Goal: Transaction & Acquisition: Purchase product/service

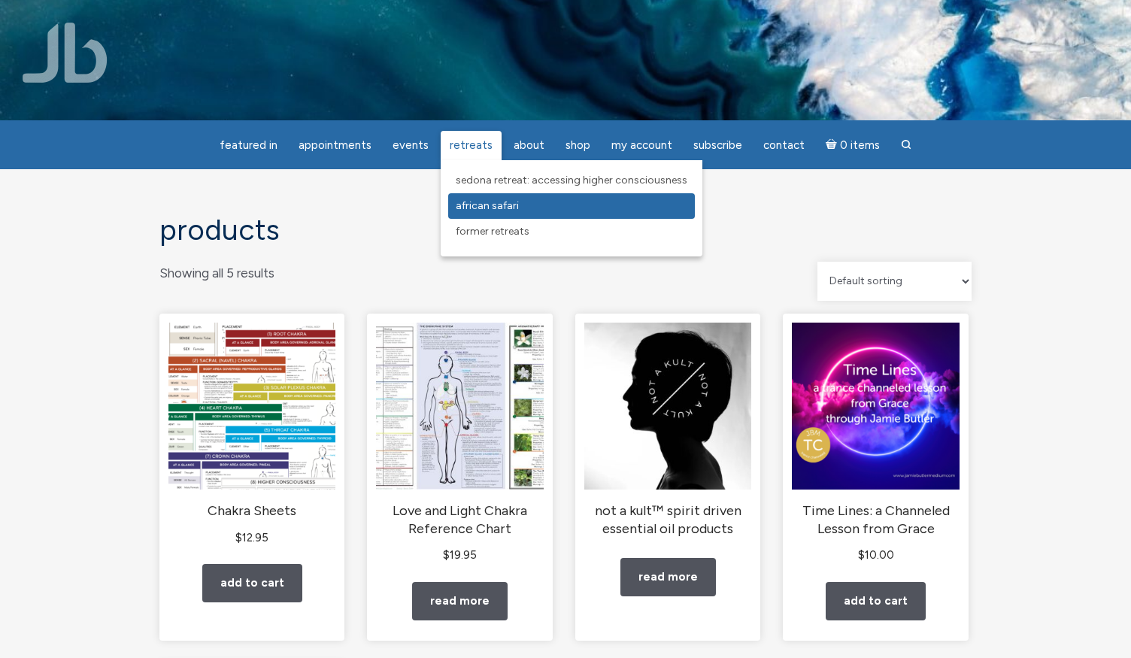
click at [486, 208] on span "African Safari" at bounding box center [487, 205] width 63 height 13
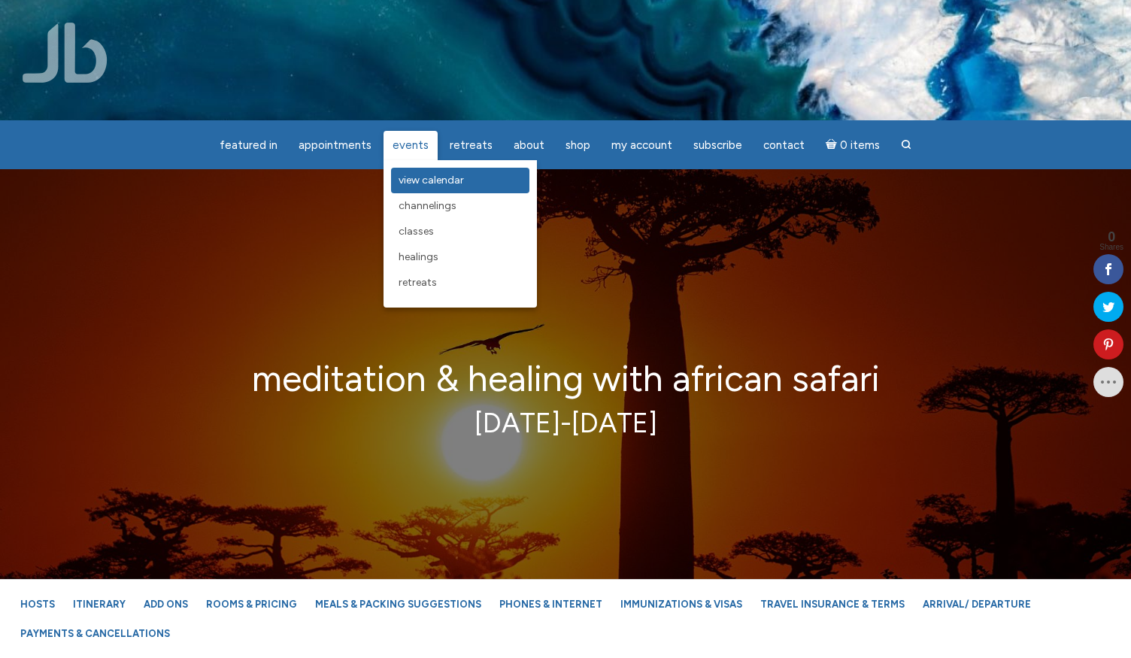
click at [420, 186] on span "View Calendar" at bounding box center [431, 180] width 65 height 13
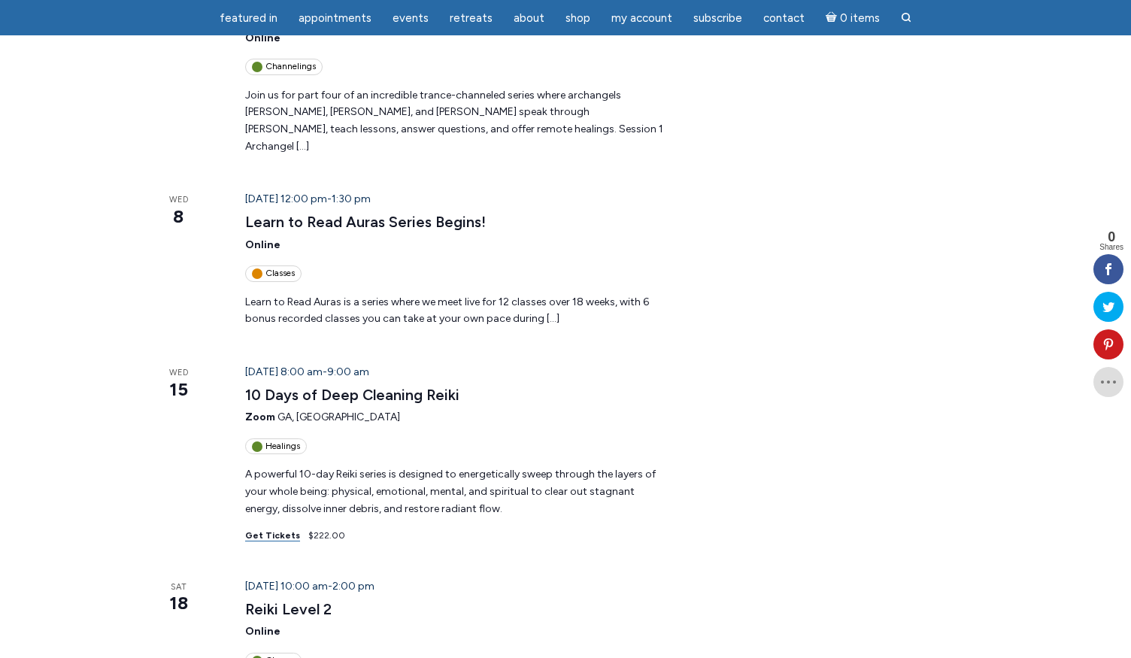
scroll to position [404, 0]
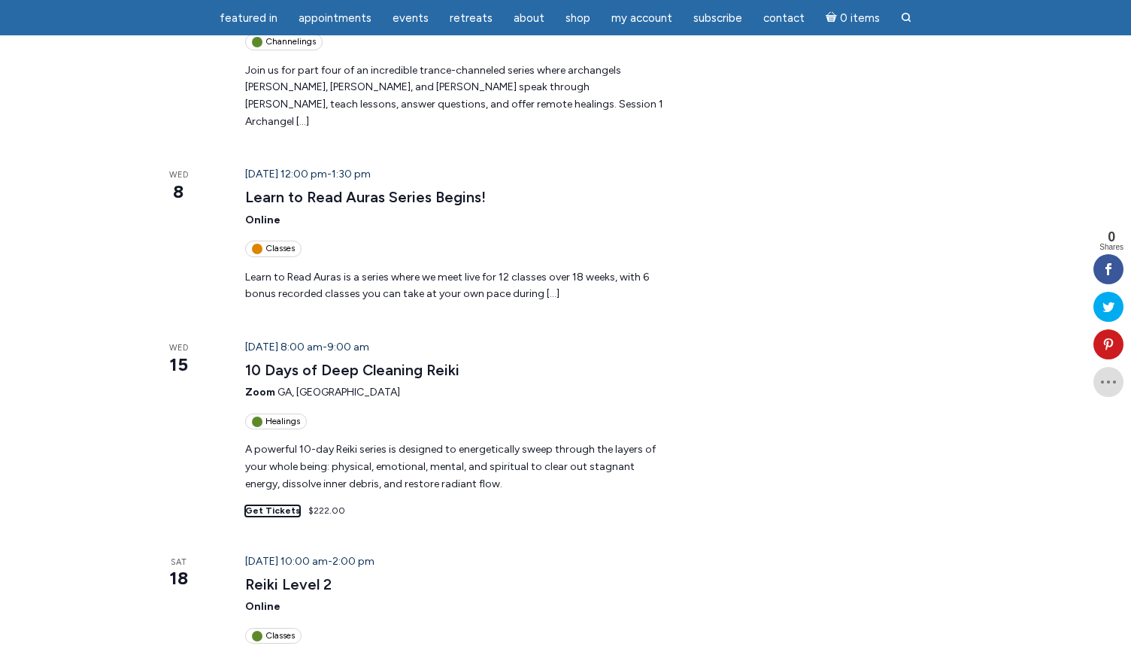
click at [268, 505] on link "Get Tickets" at bounding box center [272, 510] width 55 height 11
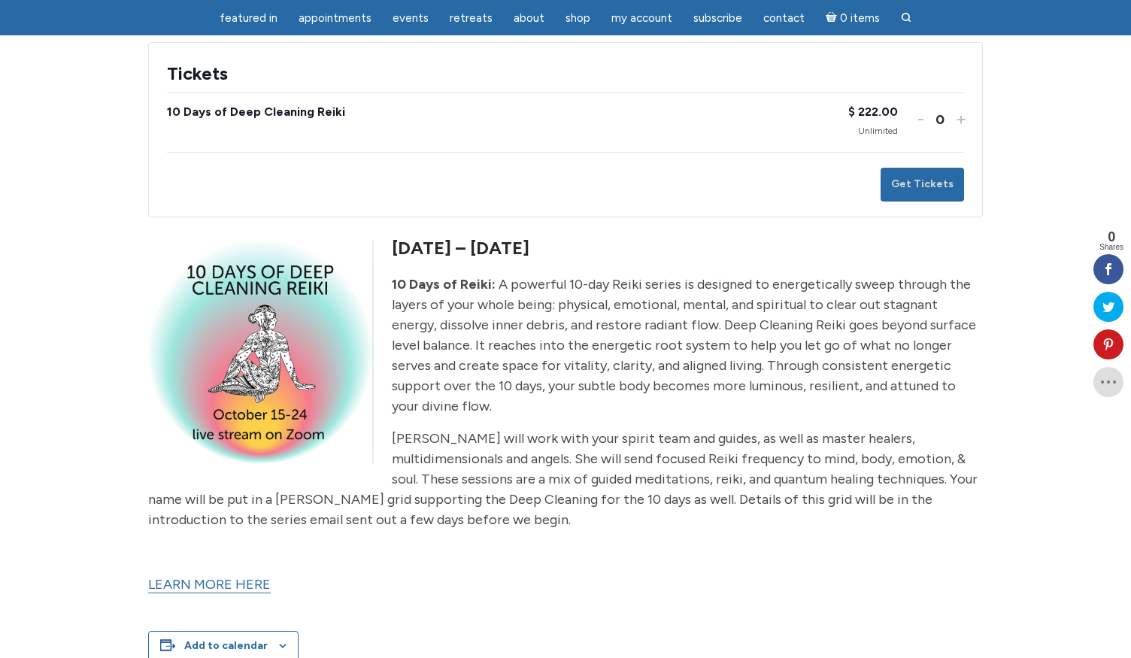
scroll to position [318, 0]
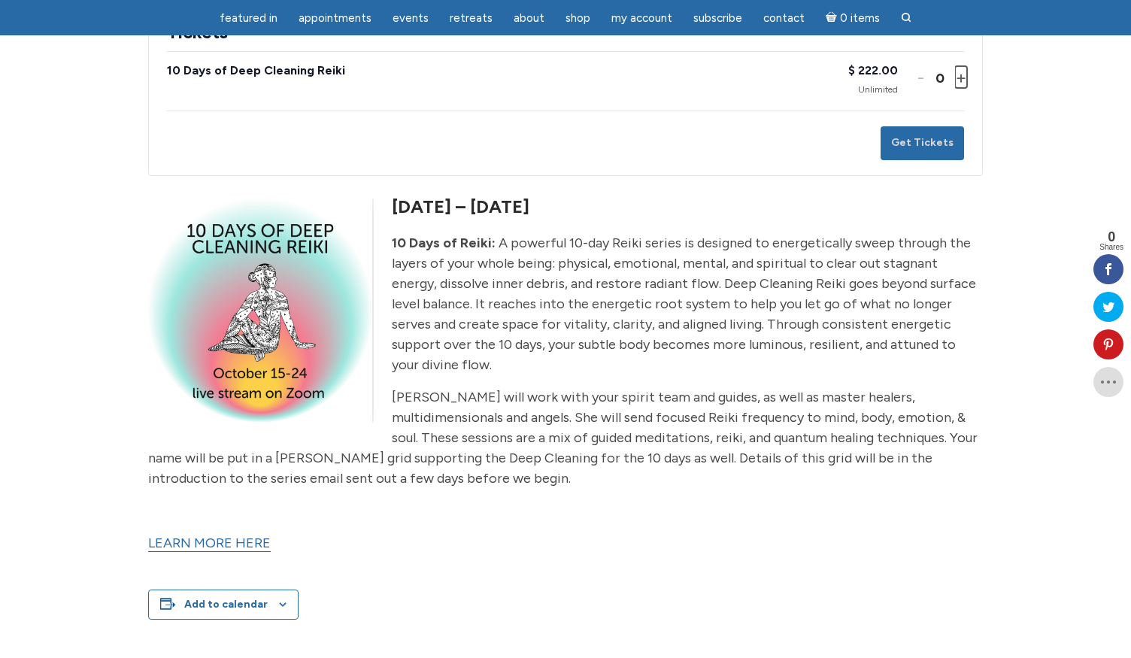
click at [956, 77] on button "Increase ticket quantity for 10 Days of Deep Cleaning Reiki +" at bounding box center [959, 77] width 9 height 22
click at [942, 139] on button "Get Tickets" at bounding box center [922, 143] width 83 height 34
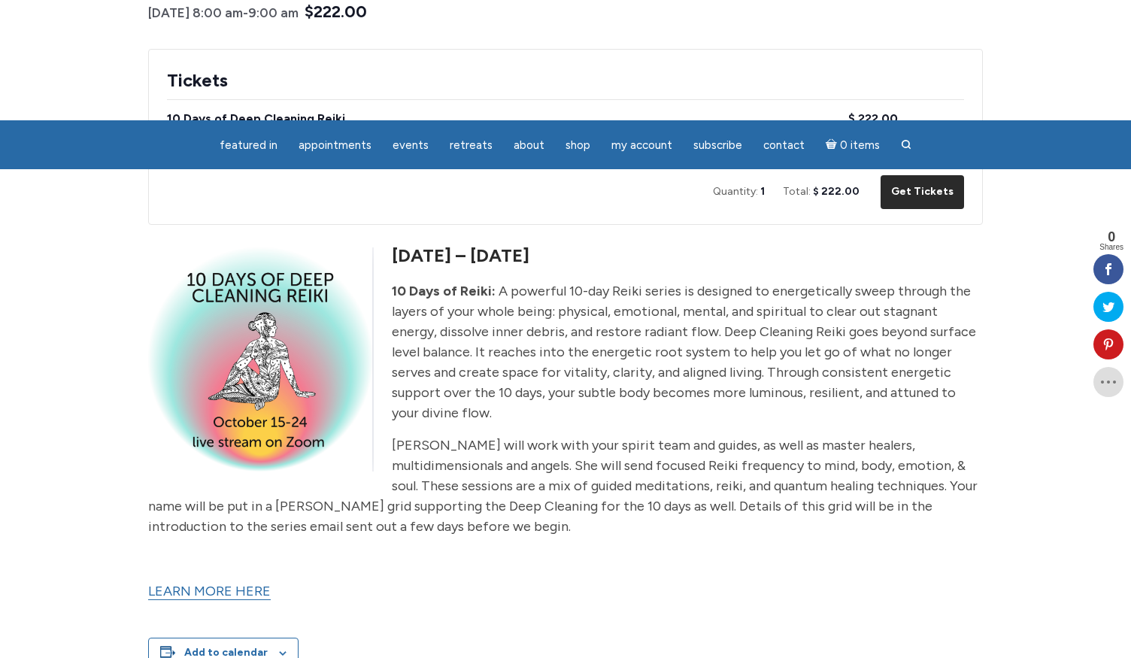
scroll to position [0, 0]
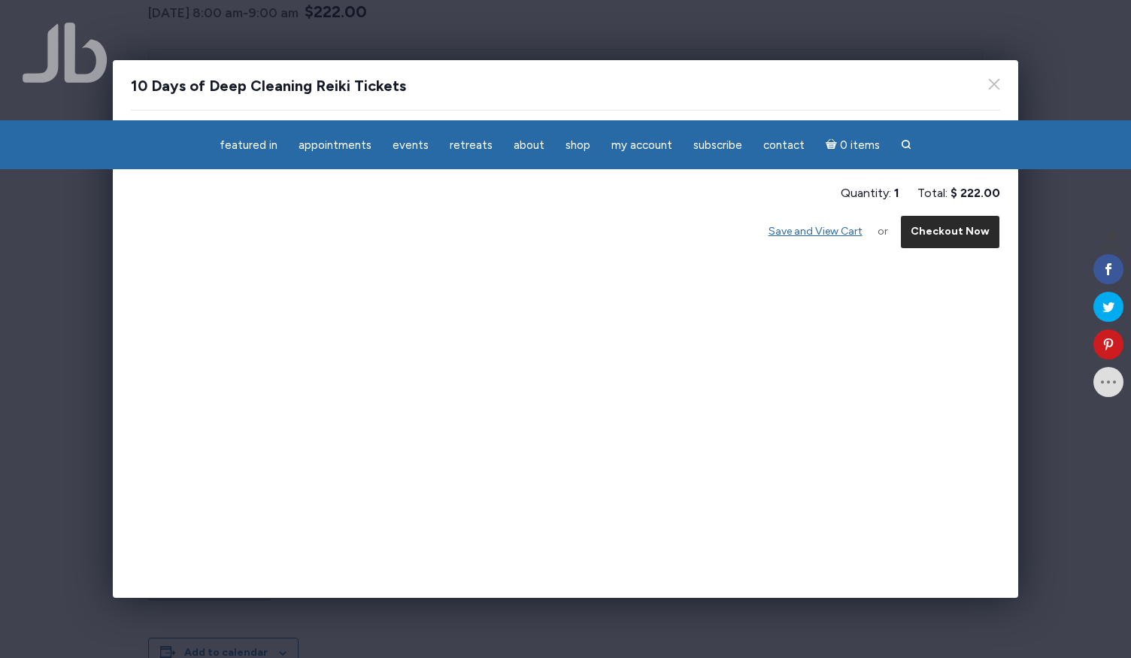
click at [936, 240] on button "Checkout Now" at bounding box center [950, 232] width 100 height 34
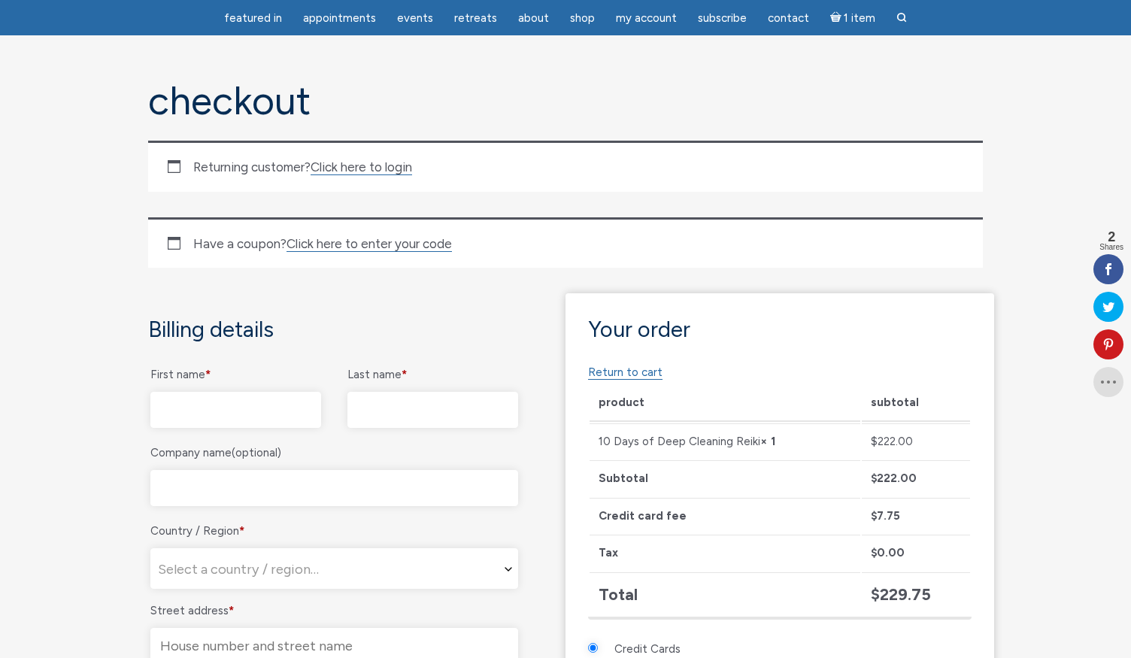
scroll to position [104, 0]
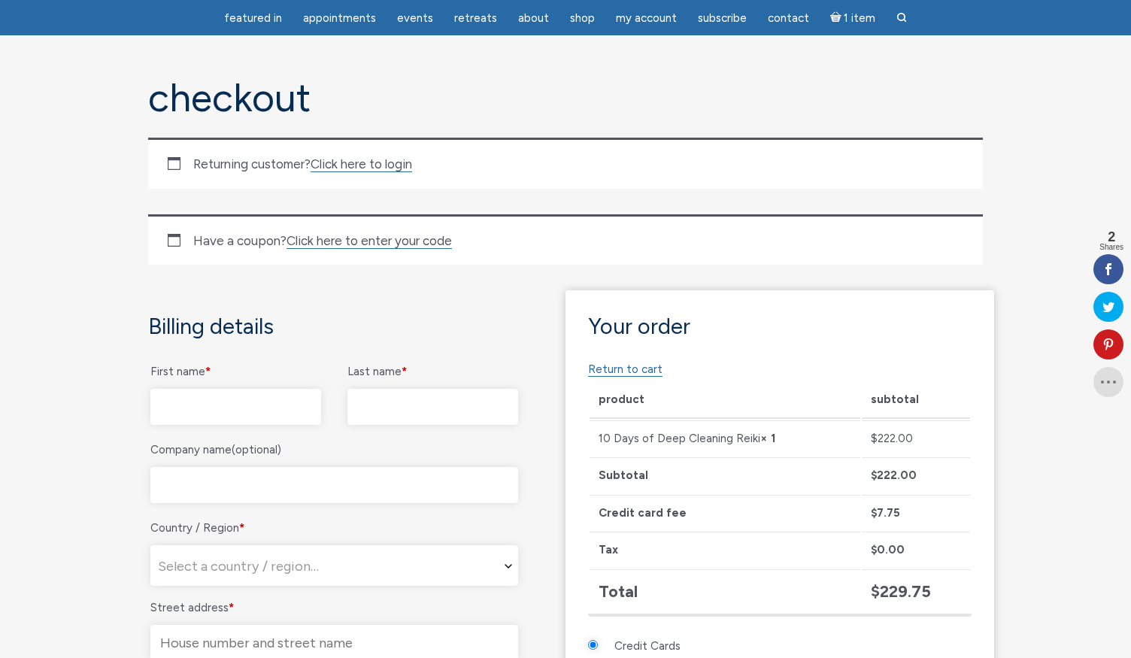
click at [252, 409] on input "First name *" at bounding box center [235, 407] width 171 height 36
type input "[PERSON_NAME]"
type input "[PERSON_NAME] [PERSON_NAME]"
type input "Year"
select select "US"
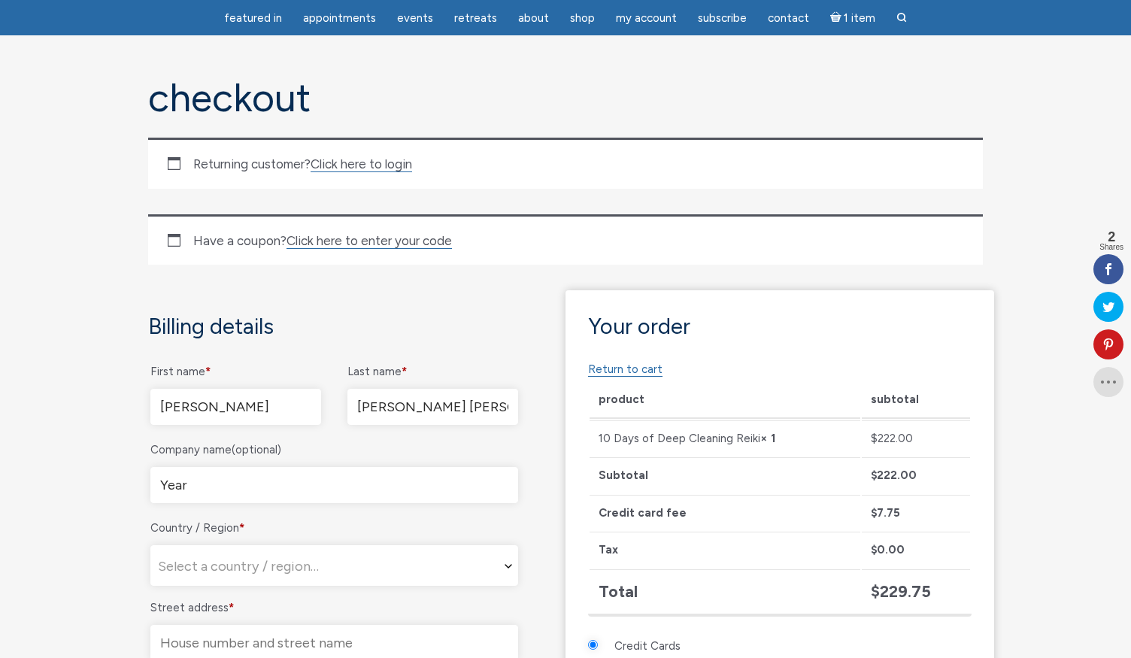
type input "[STREET_ADDRESS]"
type input "Santa Monica"
type input "90405"
type input "16462296066"
type input "[EMAIL_ADDRESS][DOMAIN_NAME]"
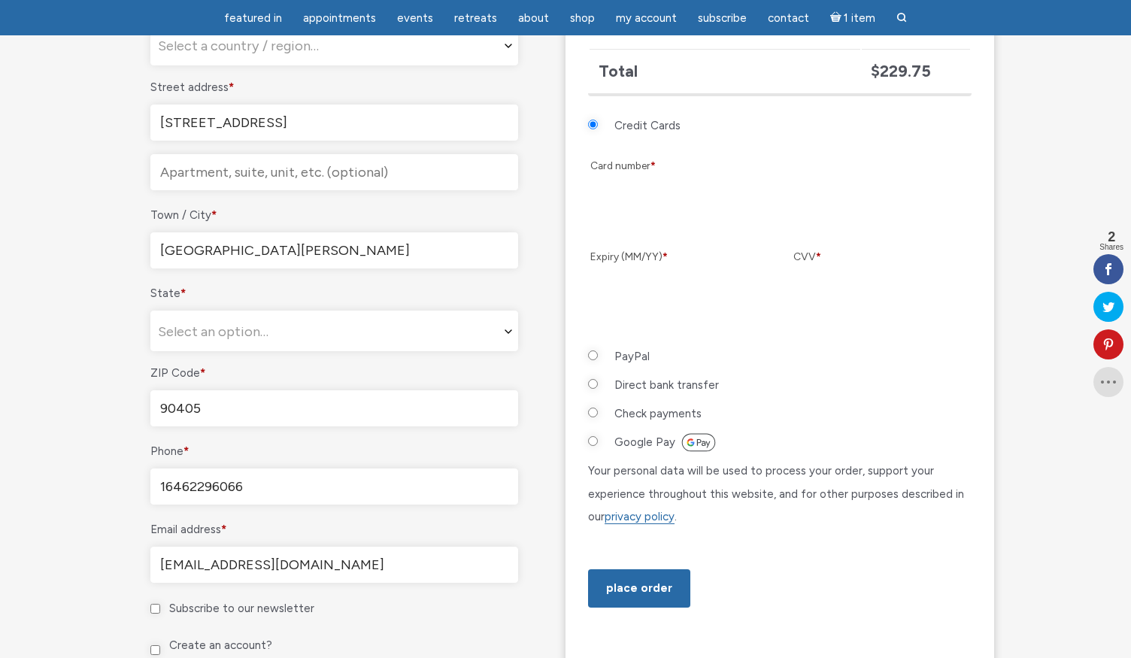
select select "US"
select select "CA"
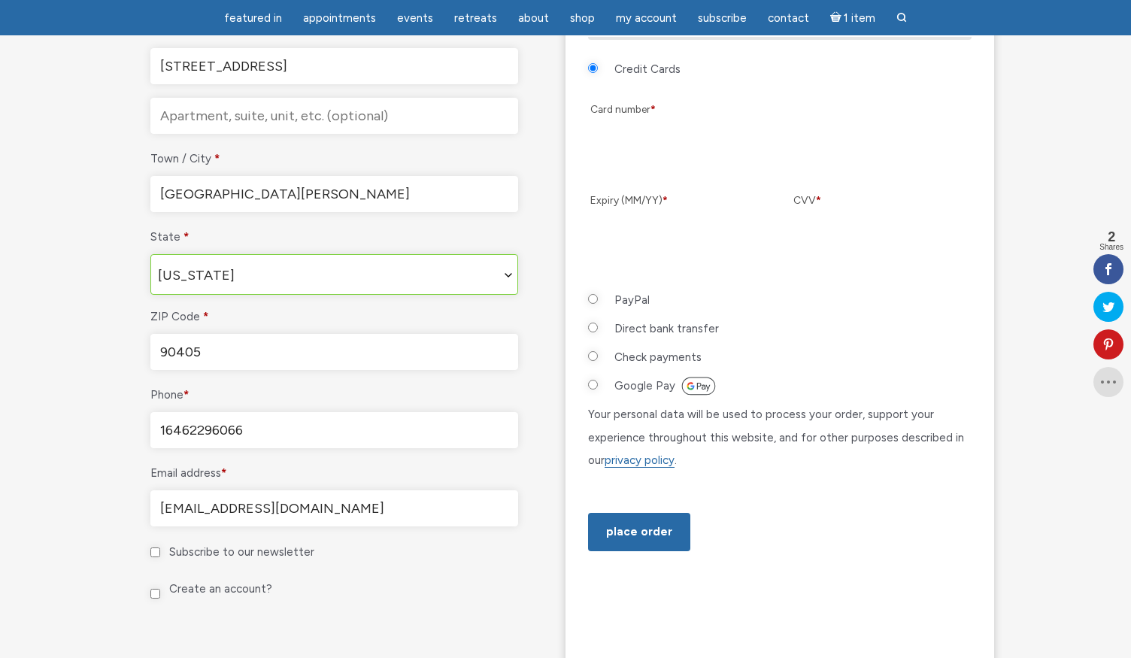
scroll to position [728, 0]
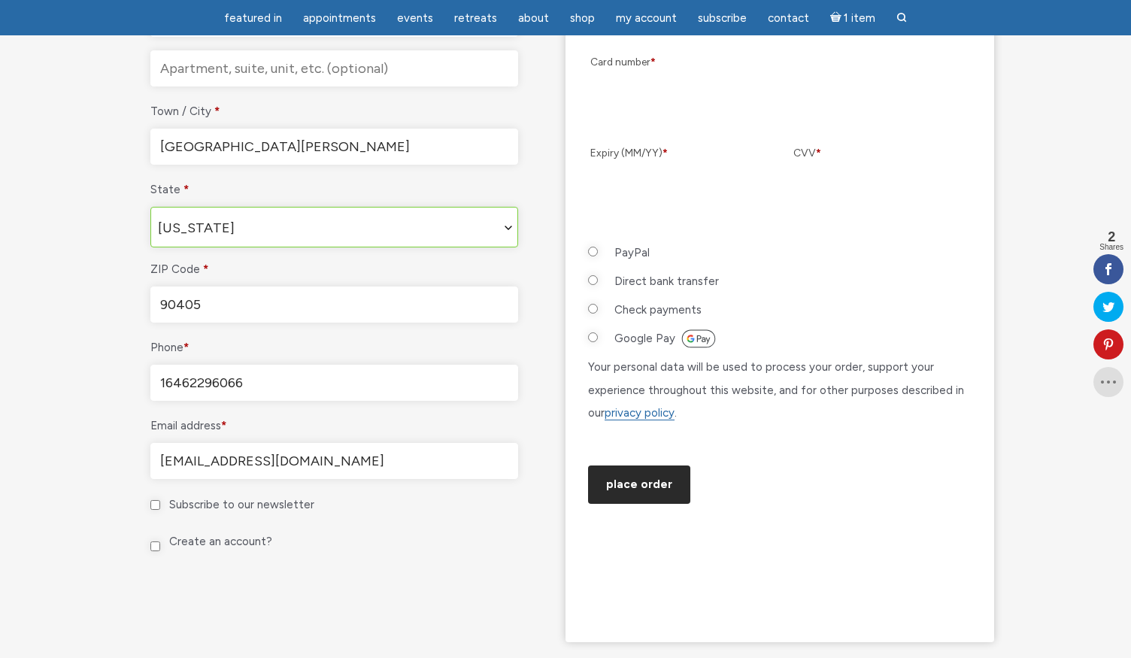
click at [638, 504] on button "Place order" at bounding box center [639, 485] width 102 height 38
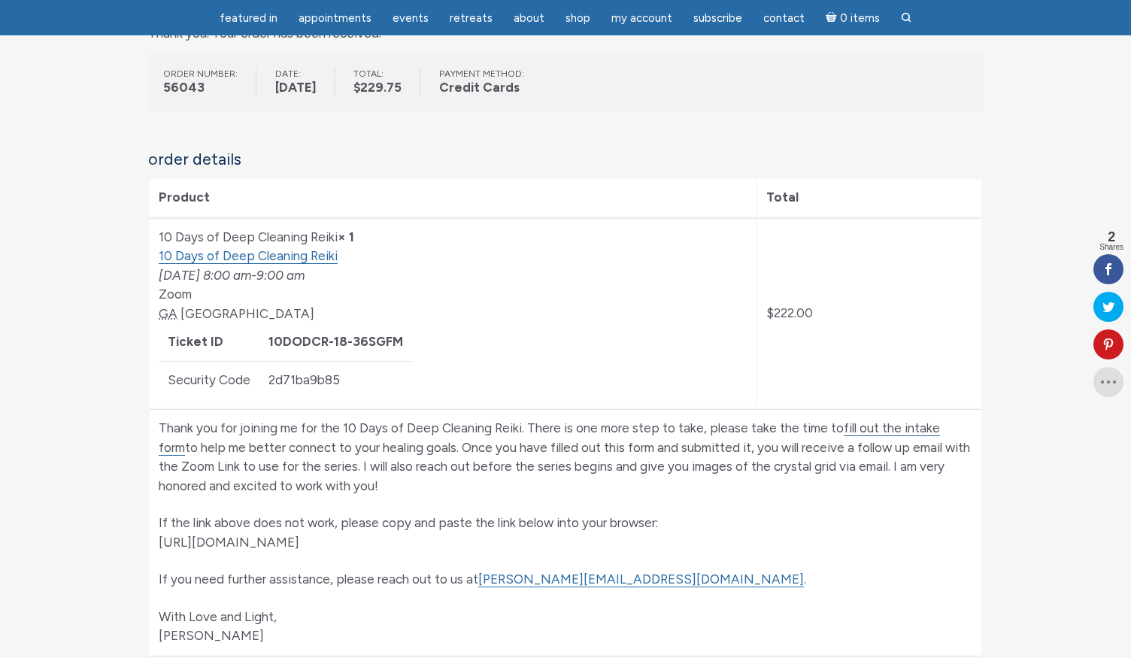
scroll to position [221, 0]
